Goal: Information Seeking & Learning: Compare options

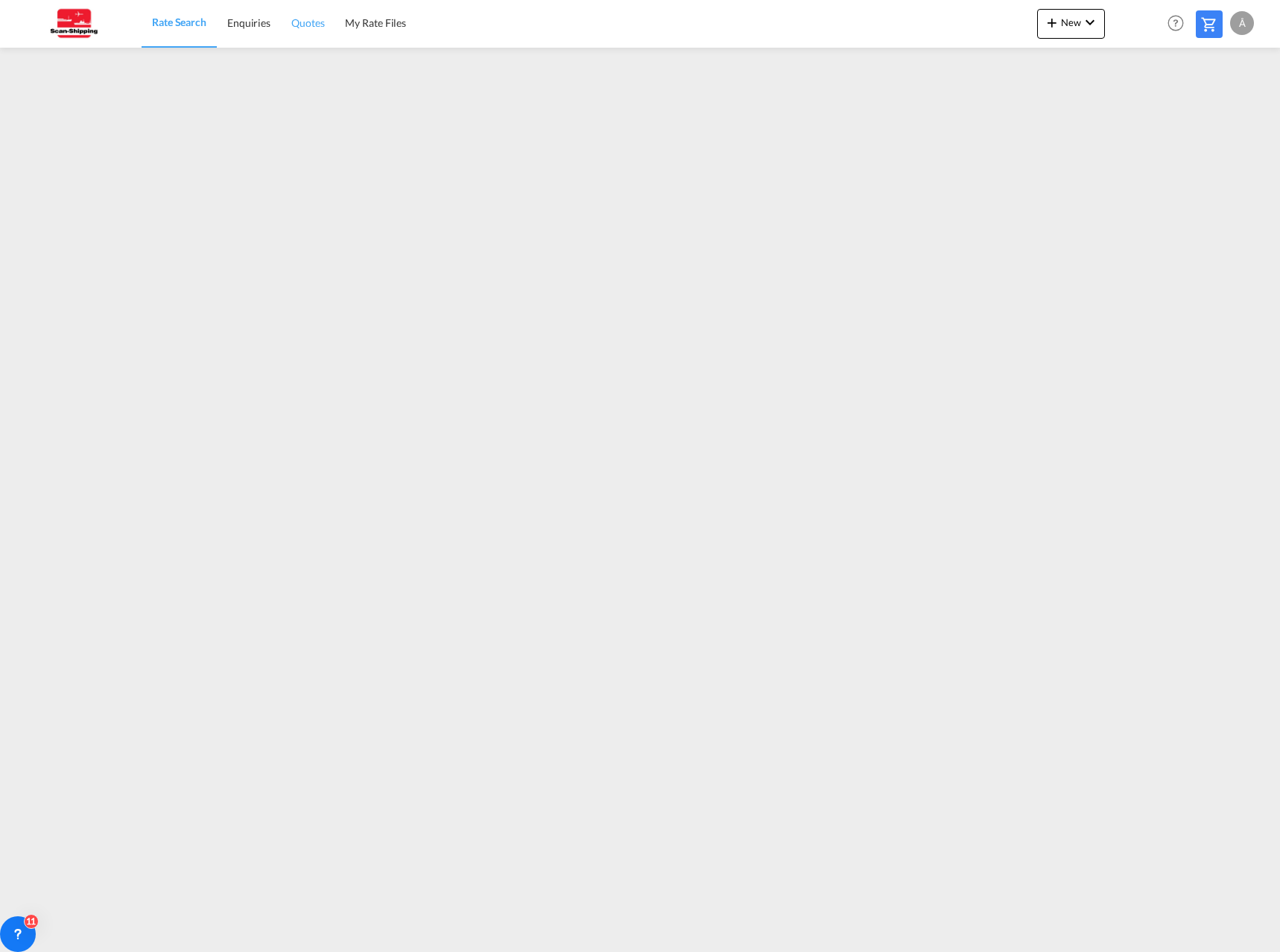
click at [305, 24] on span "Quotes" at bounding box center [307, 22] width 33 height 13
click at [245, 22] on span "Enquiries" at bounding box center [247, 22] width 43 height 13
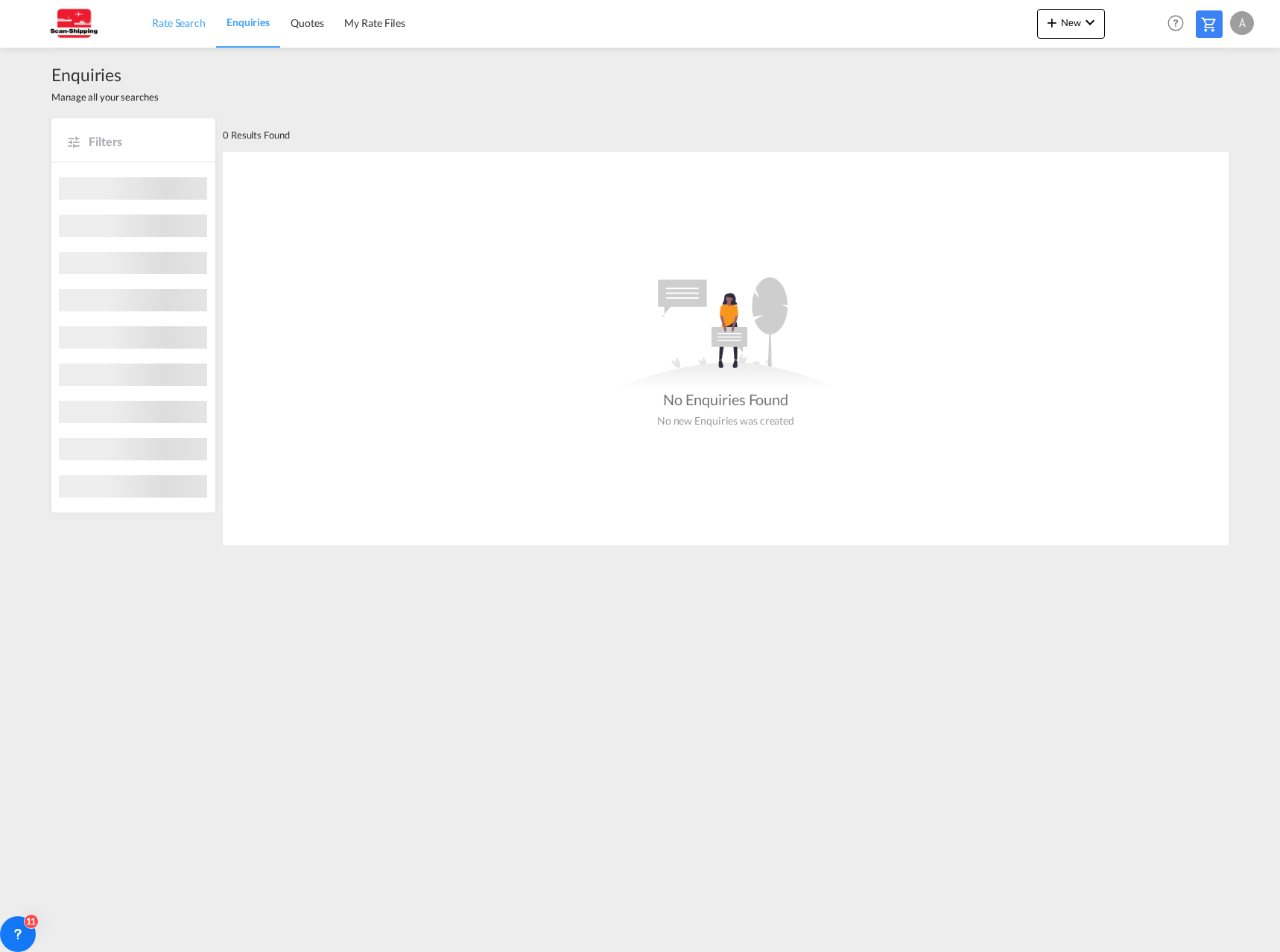
click at [165, 26] on span "Rate Search" at bounding box center [179, 22] width 54 height 13
